Goal: Information Seeking & Learning: Find specific fact

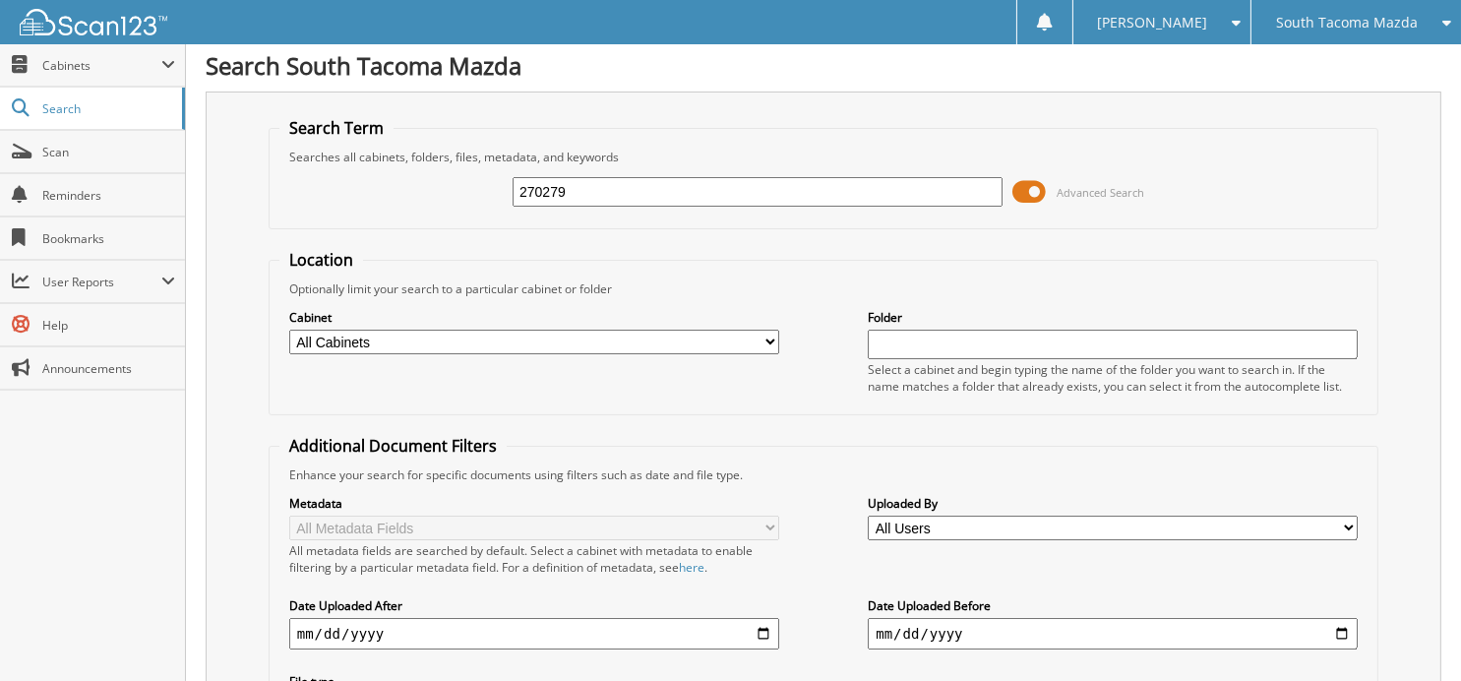
drag, startPoint x: 611, startPoint y: 186, endPoint x: 447, endPoint y: 168, distance: 165.3
click at [447, 168] on div "270279 Advanced Search" at bounding box center [823, 191] width 1088 height 53
type input "270280"
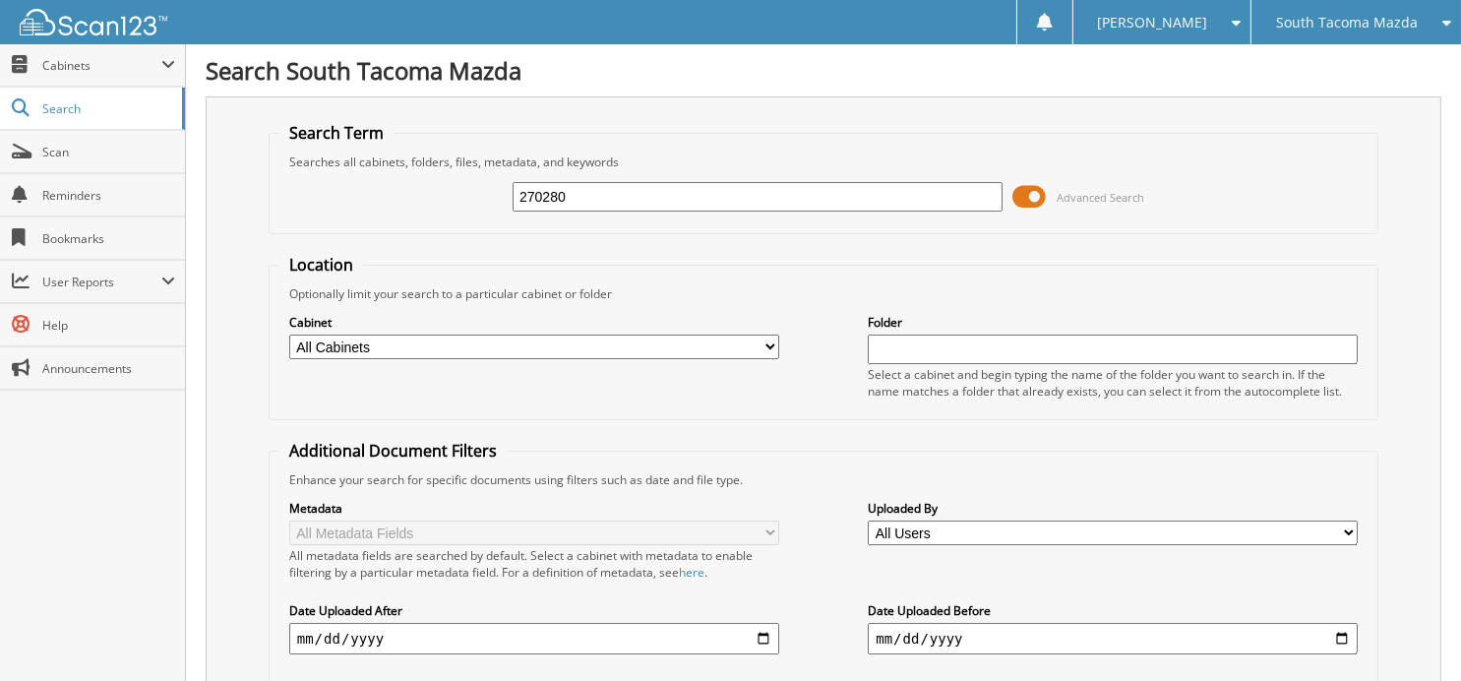
click at [648, 190] on input "270280" at bounding box center [758, 197] width 490 height 30
type input "2"
click at [525, 193] on input "text" at bounding box center [758, 197] width 490 height 30
type input "269910"
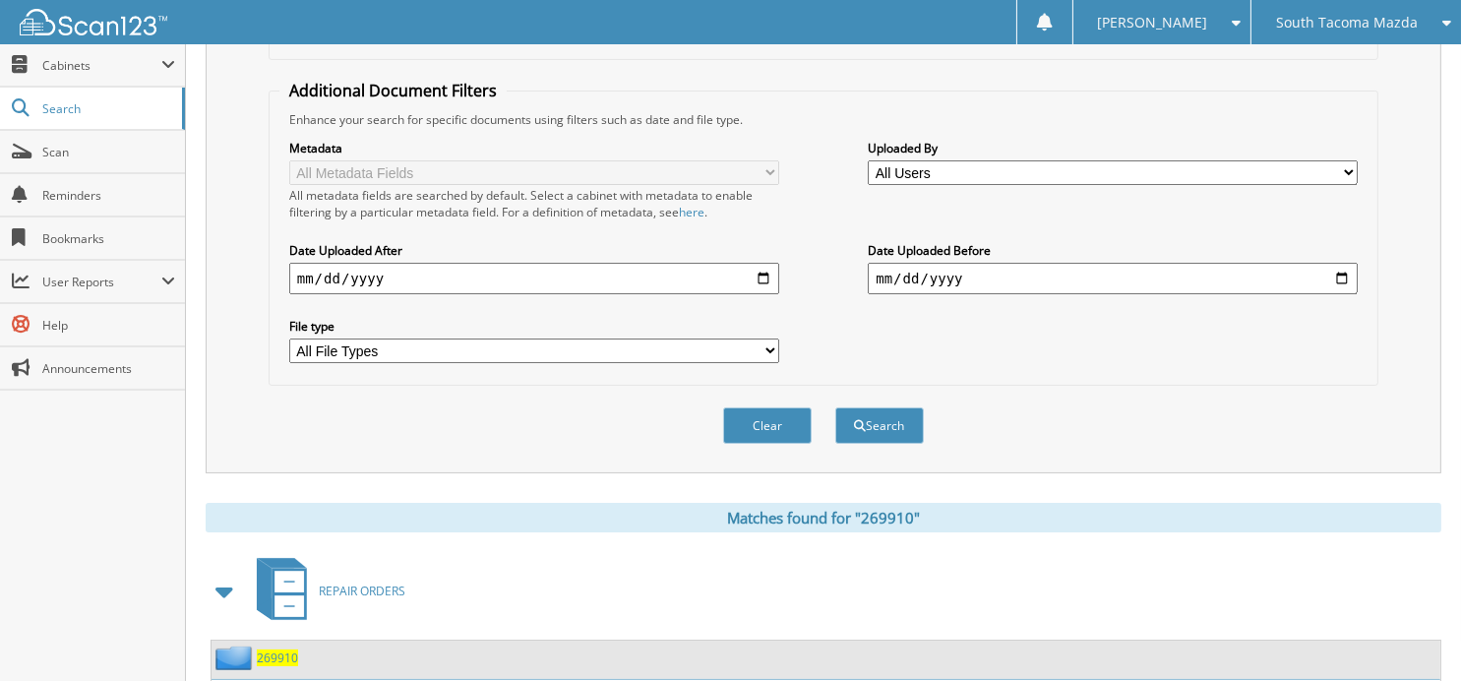
scroll to position [480, 0]
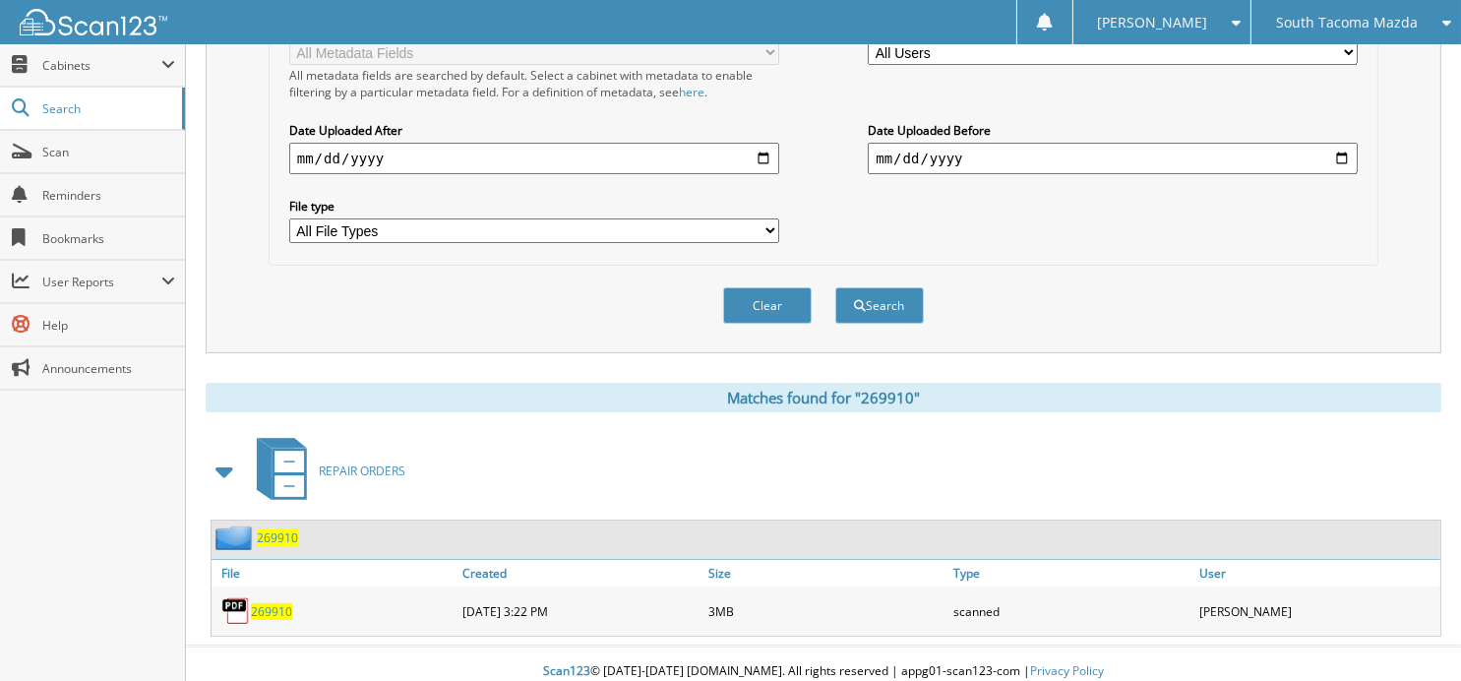
click at [274, 603] on span "269910" at bounding box center [271, 611] width 41 height 17
click at [783, 291] on button "Clear" at bounding box center [767, 305] width 89 height 36
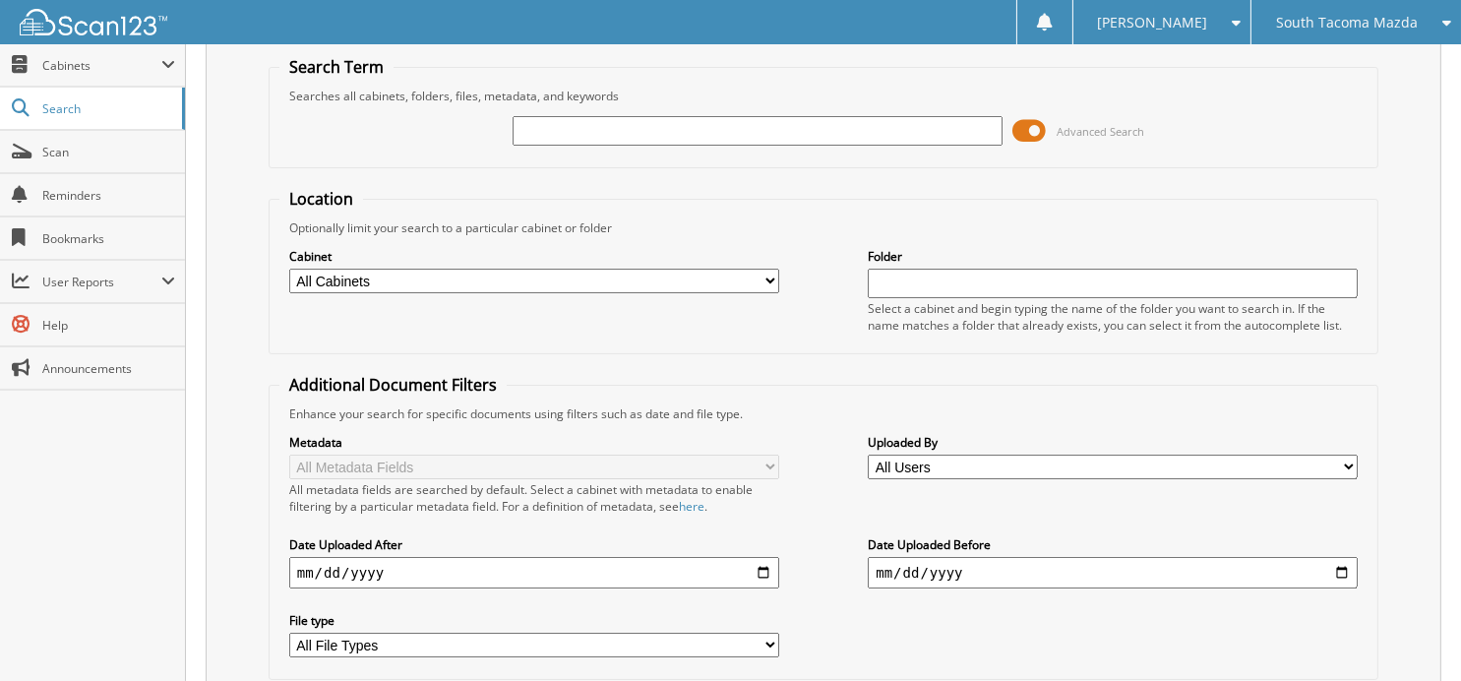
scroll to position [0, 0]
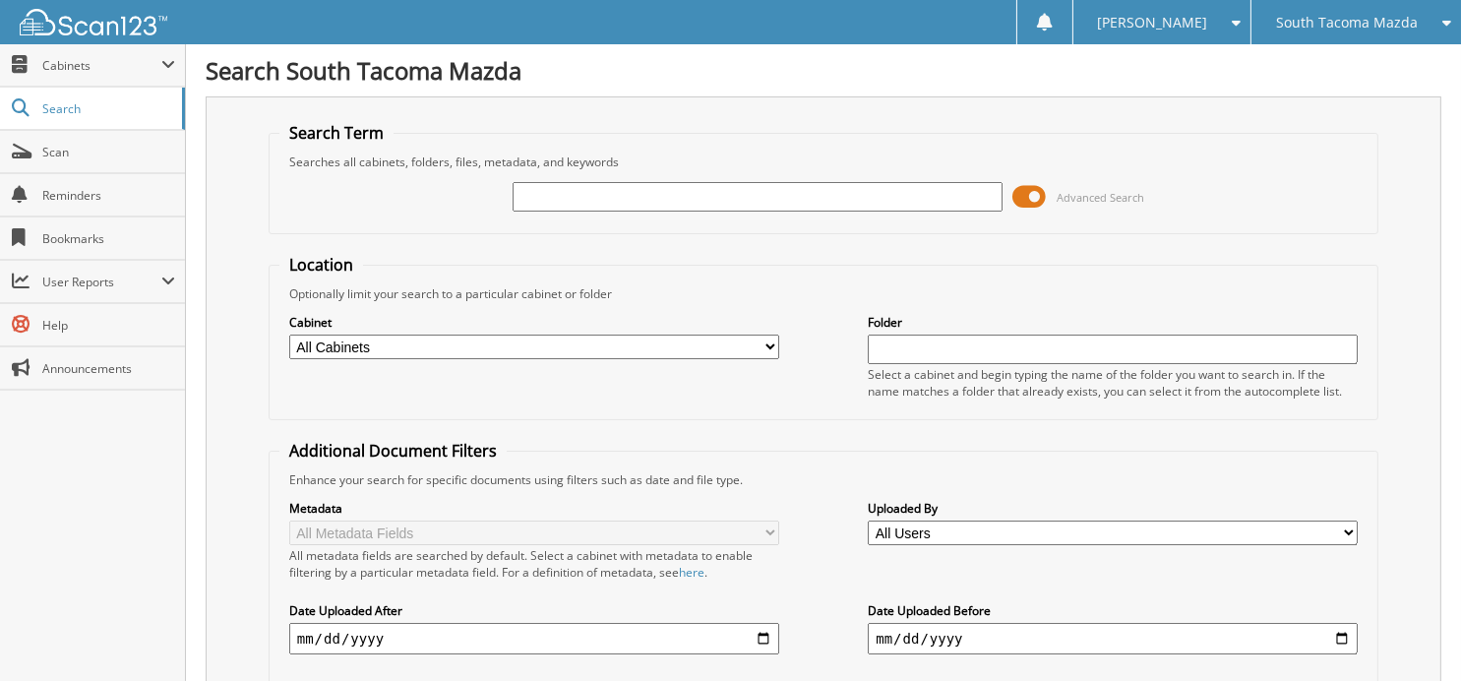
click at [648, 197] on input "text" at bounding box center [758, 197] width 490 height 30
click at [550, 190] on input "26" at bounding box center [758, 197] width 490 height 30
type input "269717"
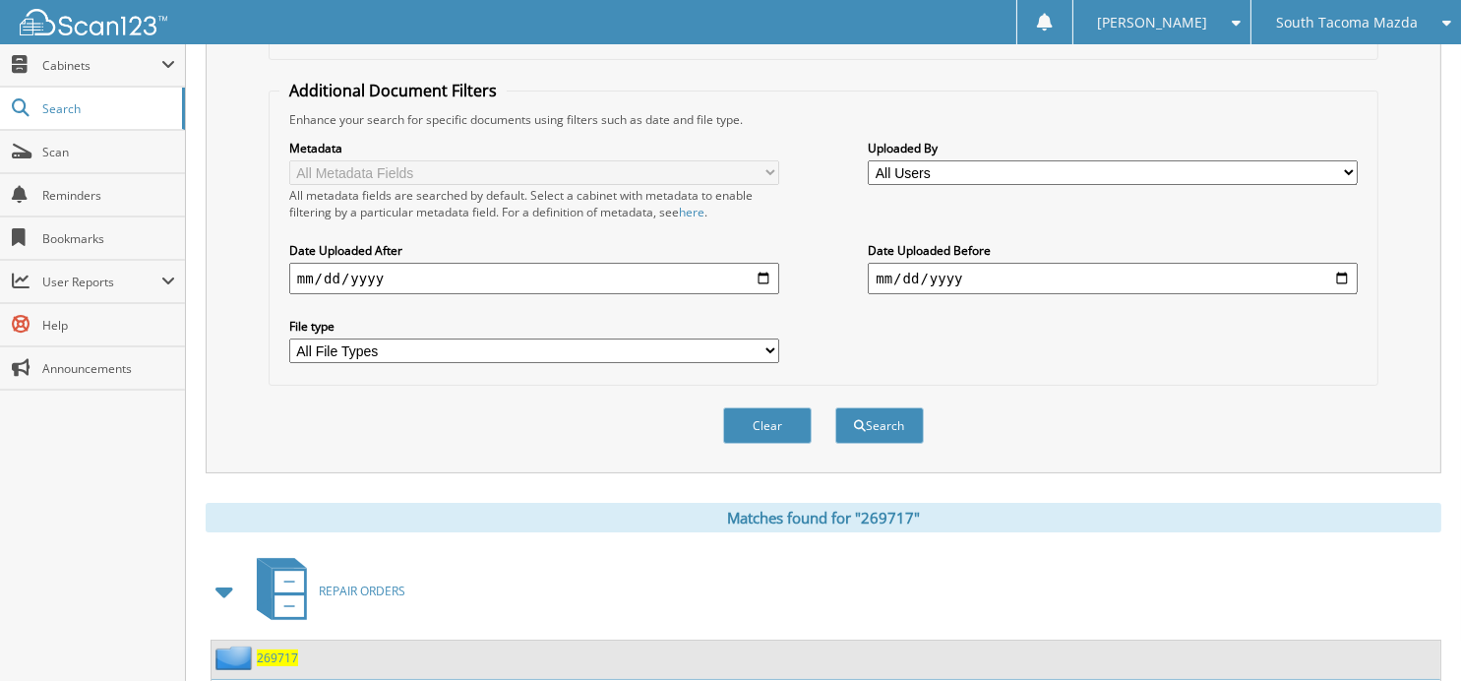
scroll to position [480, 0]
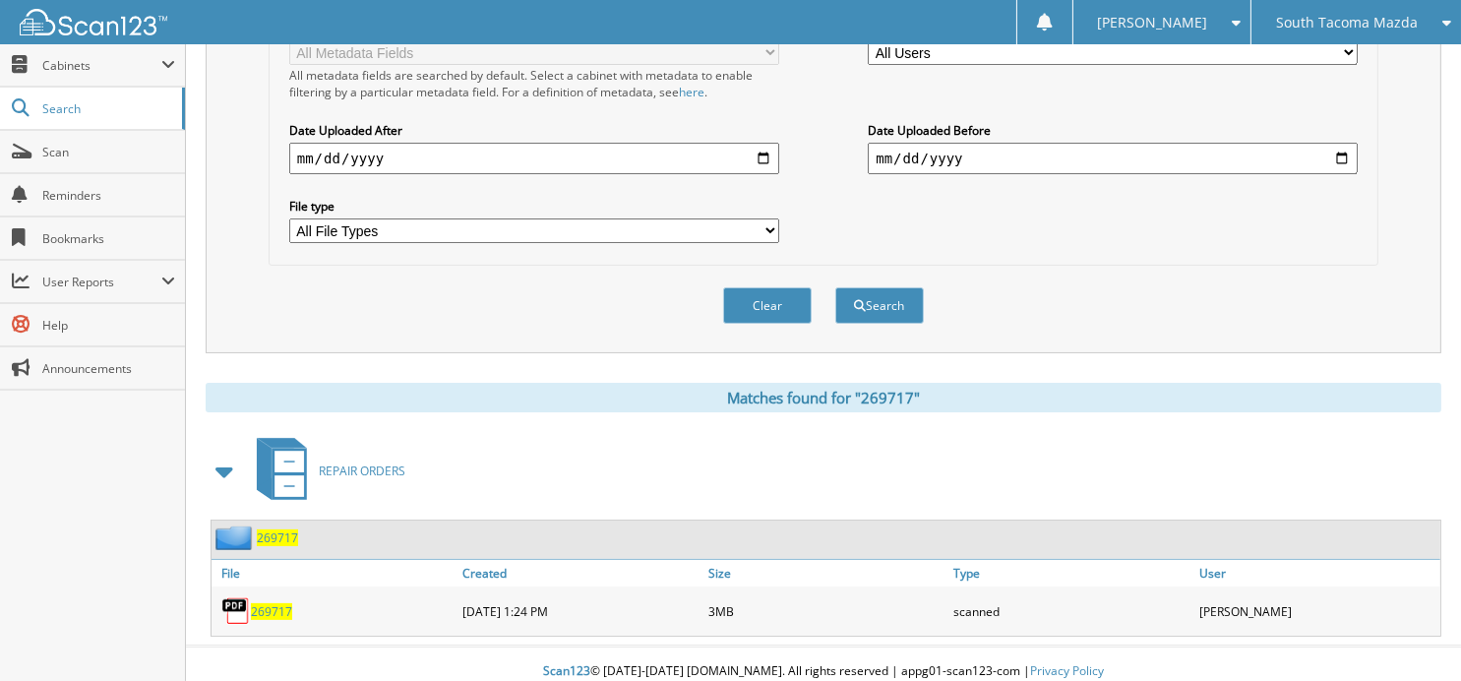
click at [284, 603] on span "269717" at bounding box center [271, 611] width 41 height 17
click at [759, 287] on button "Clear" at bounding box center [767, 305] width 89 height 36
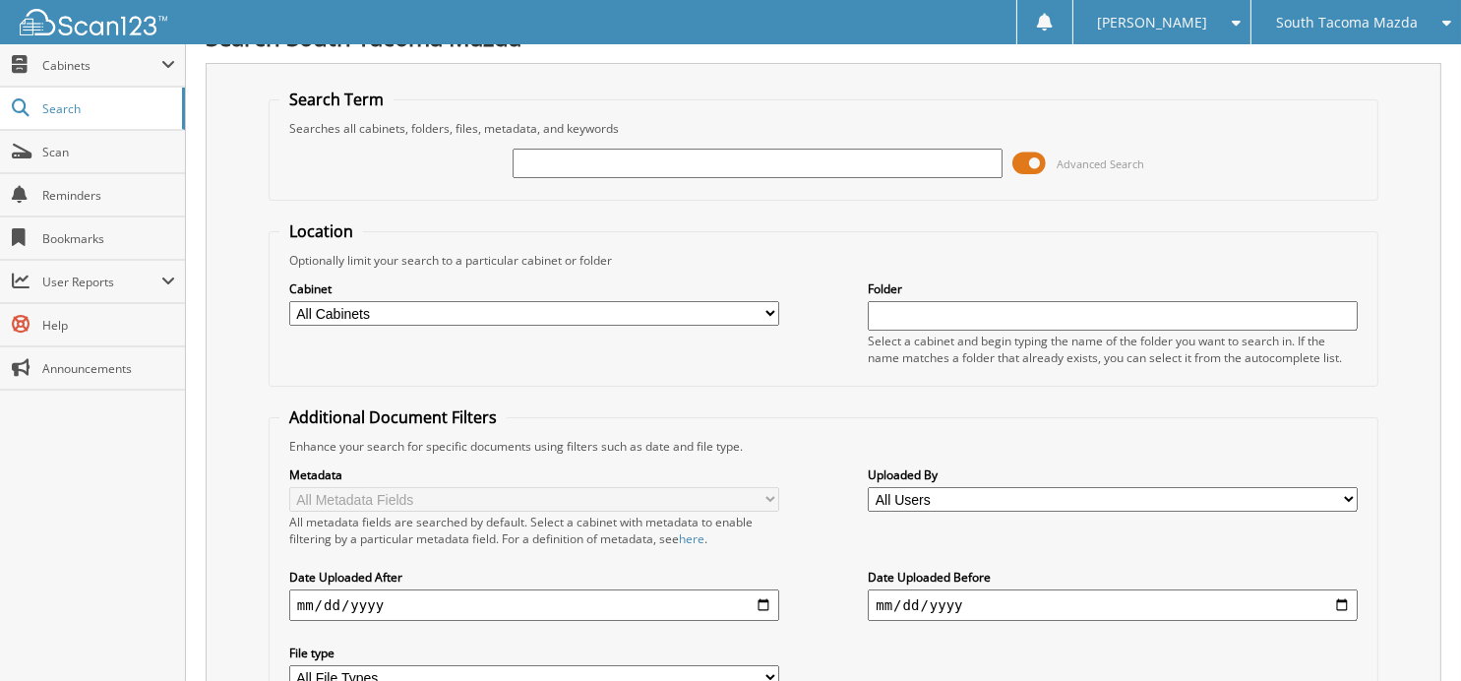
scroll to position [0, 0]
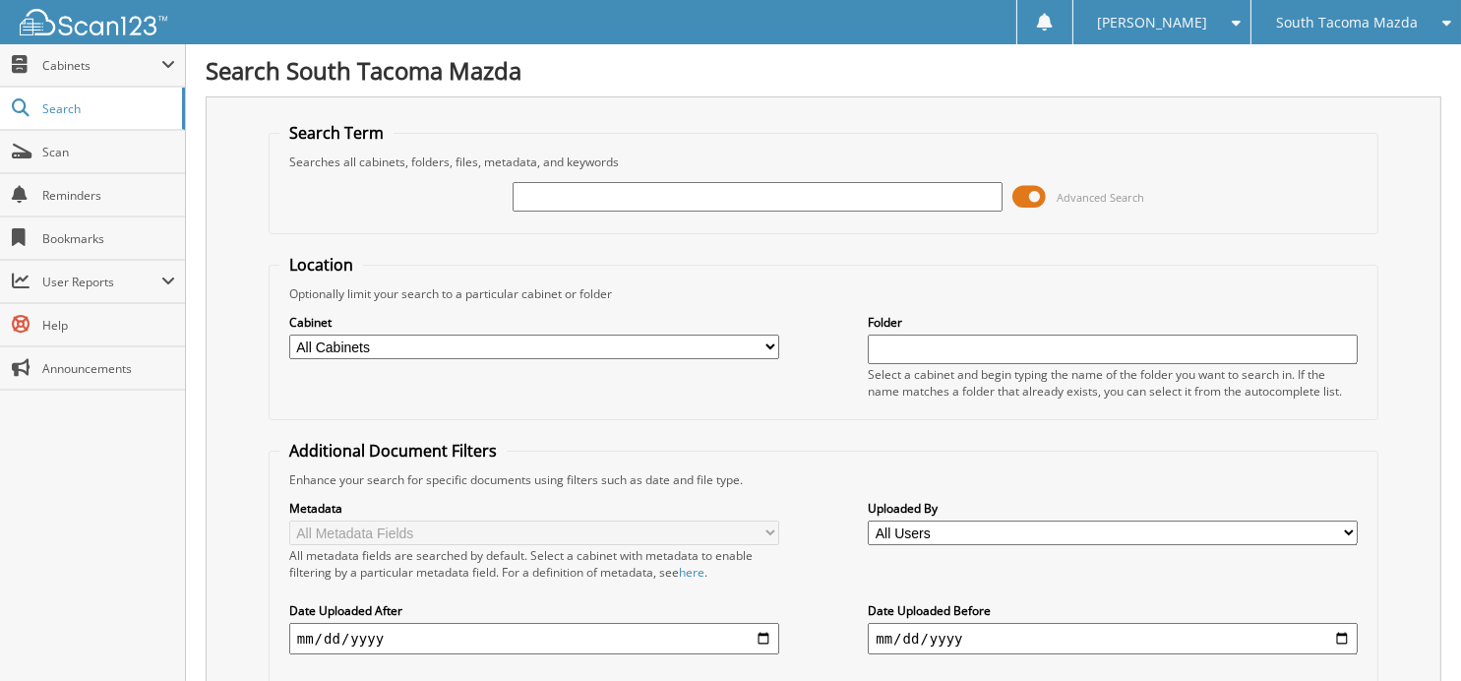
click at [630, 187] on input "text" at bounding box center [758, 197] width 490 height 30
type input "268511"
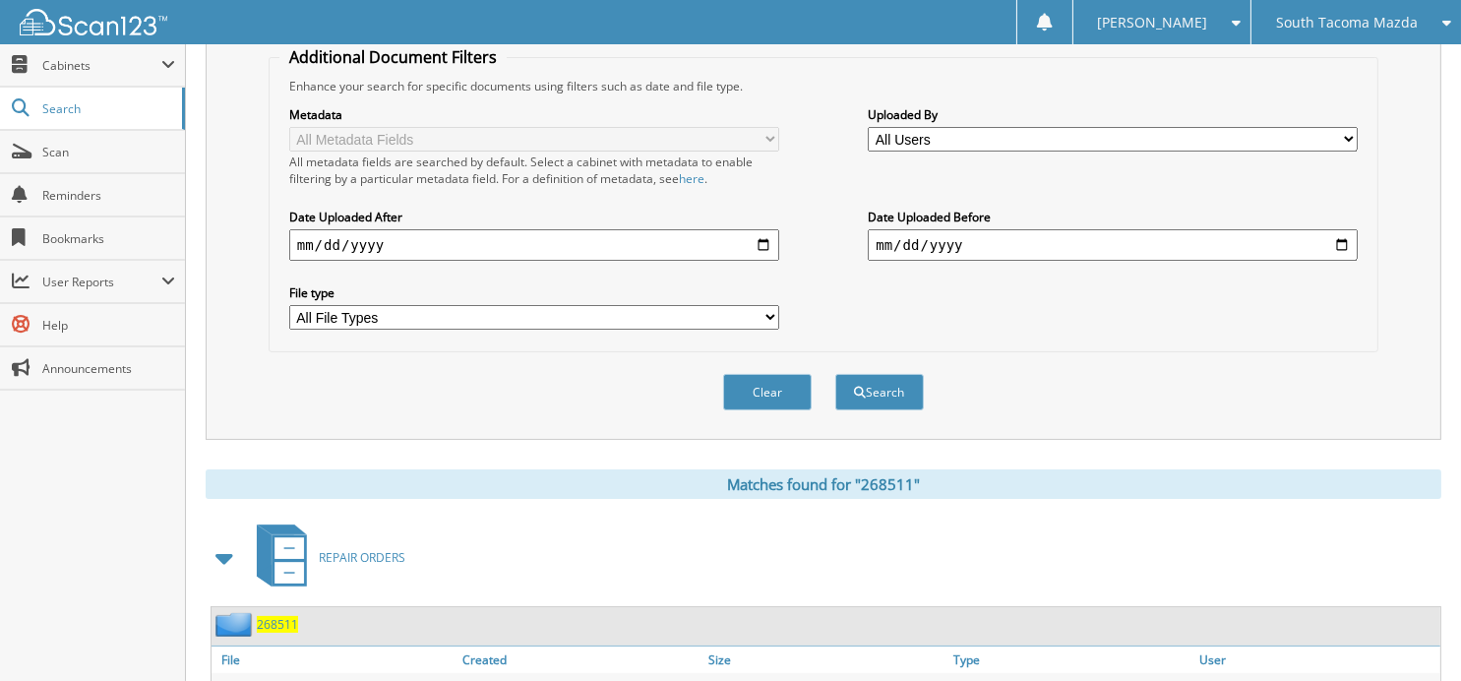
scroll to position [480, 0]
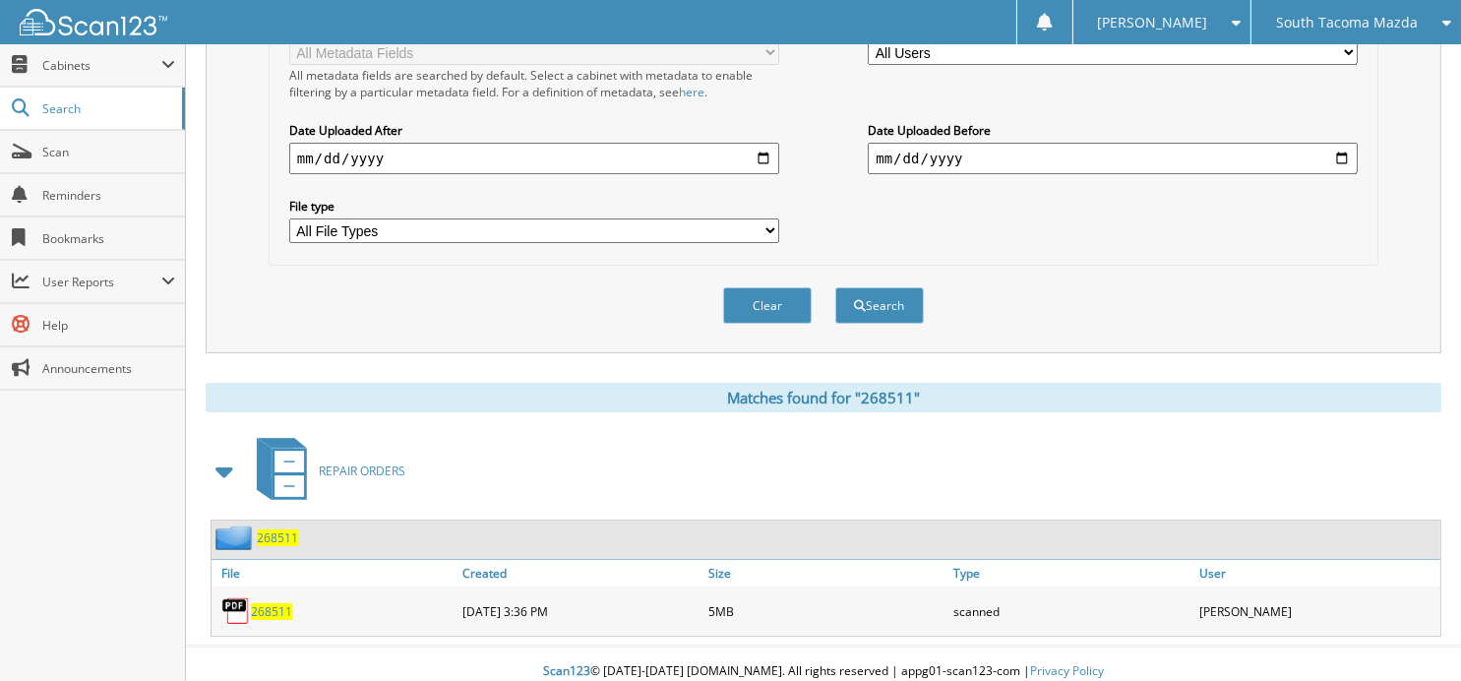
click at [274, 603] on span "268511" at bounding box center [271, 611] width 41 height 17
click at [772, 287] on button "Clear" at bounding box center [767, 305] width 89 height 36
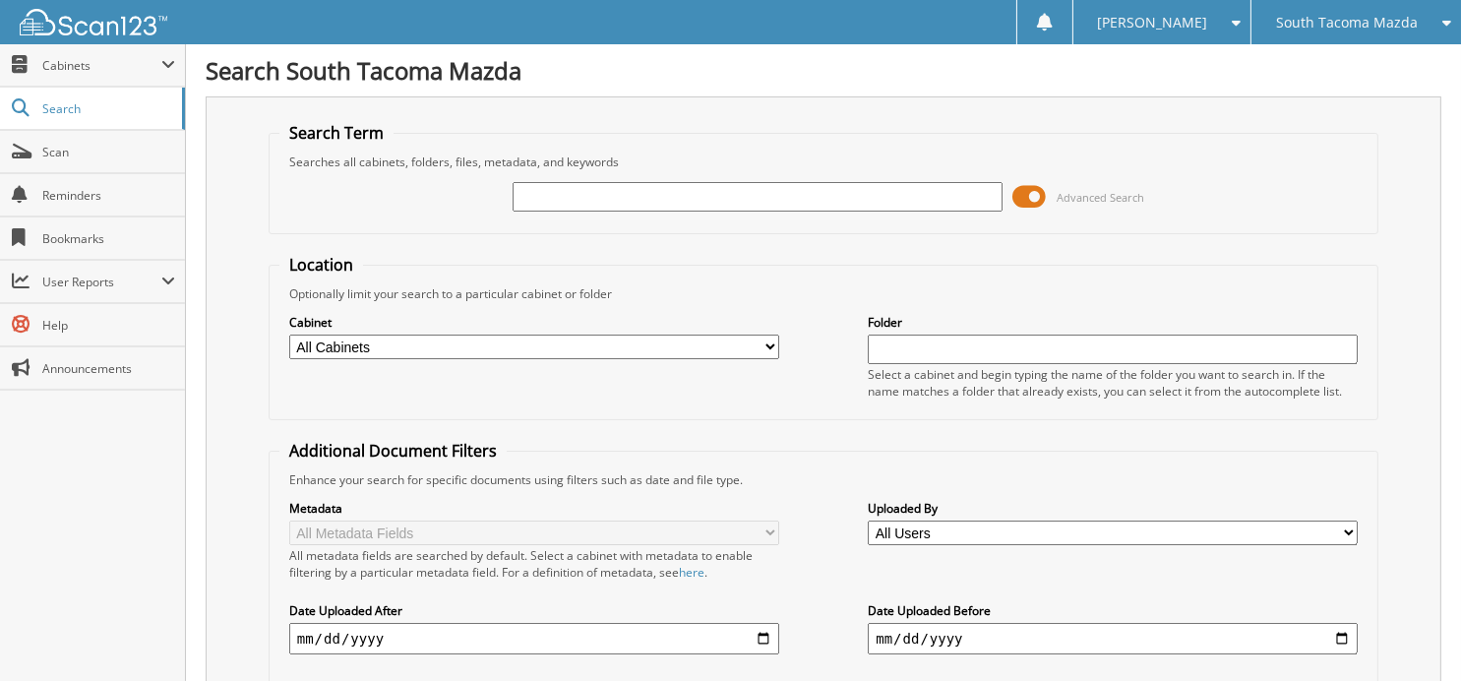
scroll to position [0, 0]
click at [684, 188] on input "text" at bounding box center [758, 197] width 490 height 30
click at [646, 201] on input "text" at bounding box center [758, 197] width 490 height 30
type input "269819"
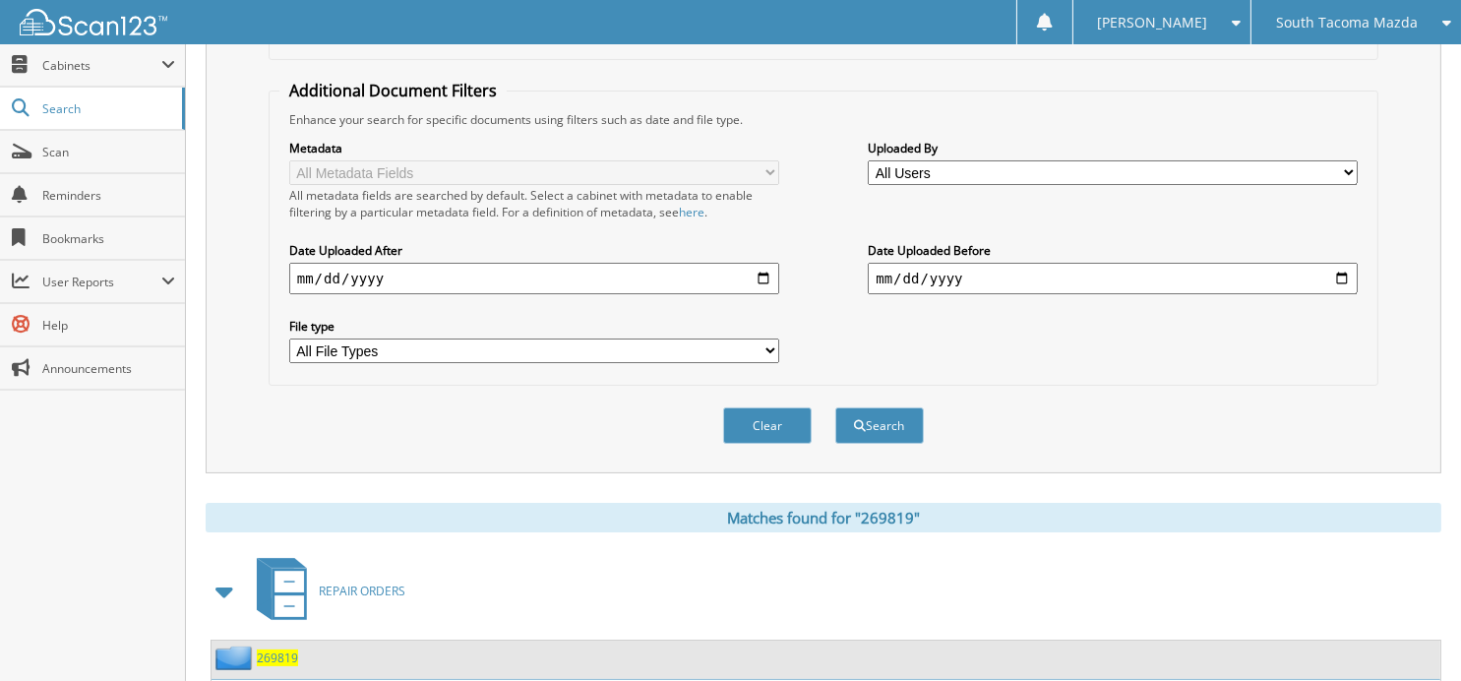
scroll to position [480, 0]
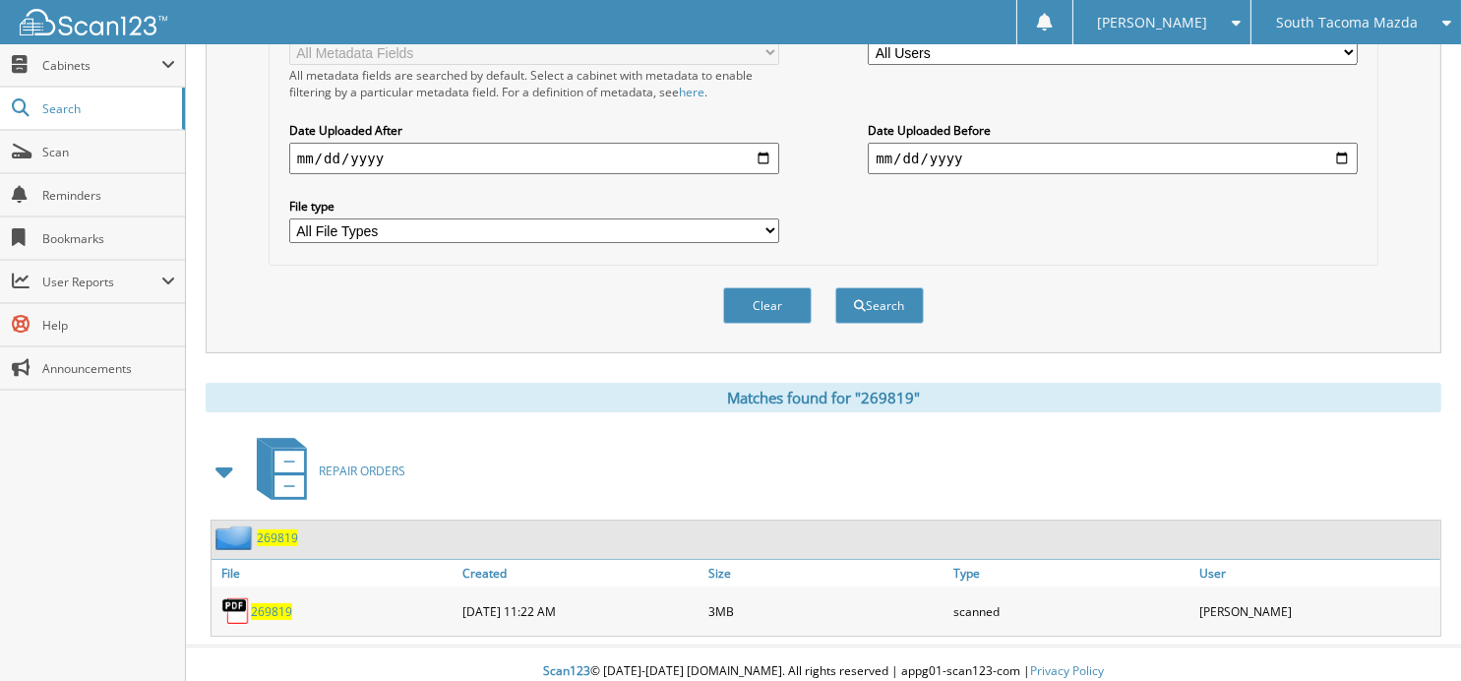
click at [272, 603] on span "269819" at bounding box center [271, 611] width 41 height 17
